Goal: Find specific page/section: Find specific page/section

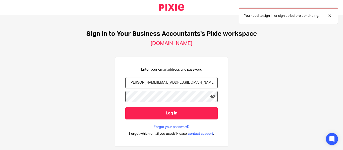
click at [176, 84] on input "[PERSON_NAME][EMAIL_ADDRESS][DOMAIN_NAME]" at bounding box center [171, 82] width 92 height 11
type input "[PERSON_NAME][EMAIL_ADDRESS][DOMAIN_NAME]"
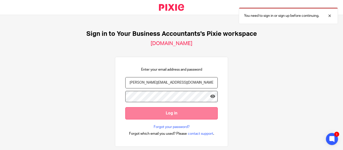
click at [149, 112] on input "Log in" at bounding box center [171, 113] width 92 height 12
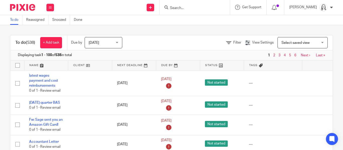
click at [170, 6] on input "Search" at bounding box center [191, 8] width 45 height 5
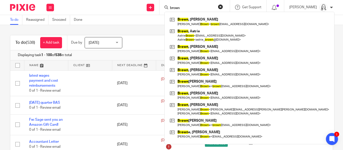
click button "submit" at bounding box center [0, 0] width 0 height 0
click at [182, 6] on input "brown" at bounding box center [191, 8] width 45 height 5
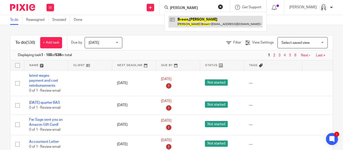
type input "brown, darren"
click at [177, 19] on link at bounding box center [215, 22] width 94 height 12
